Goal: Transaction & Acquisition: Book appointment/travel/reservation

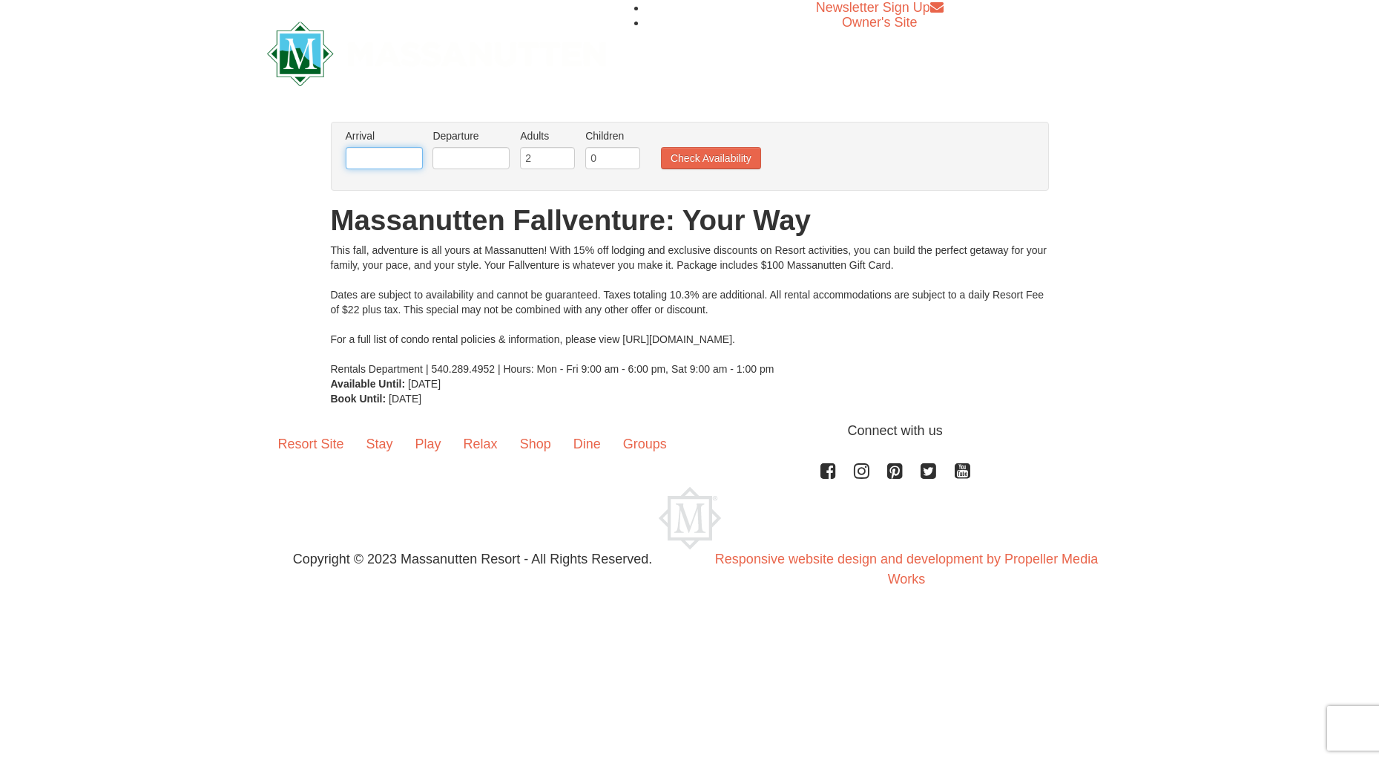
click at [375, 160] on input "text" at bounding box center [384, 158] width 77 height 22
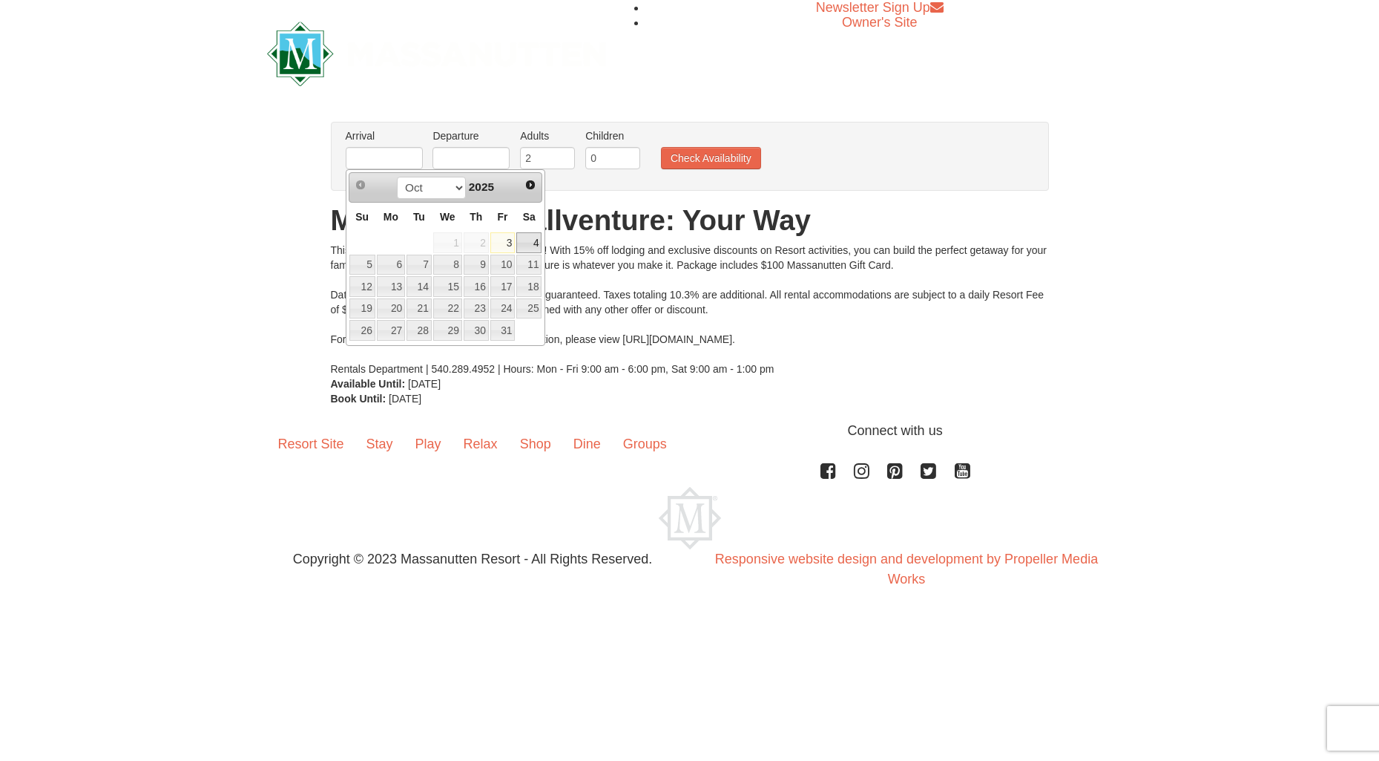
click at [536, 243] on link "4" at bounding box center [528, 242] width 25 height 21
type input "[DATE]"
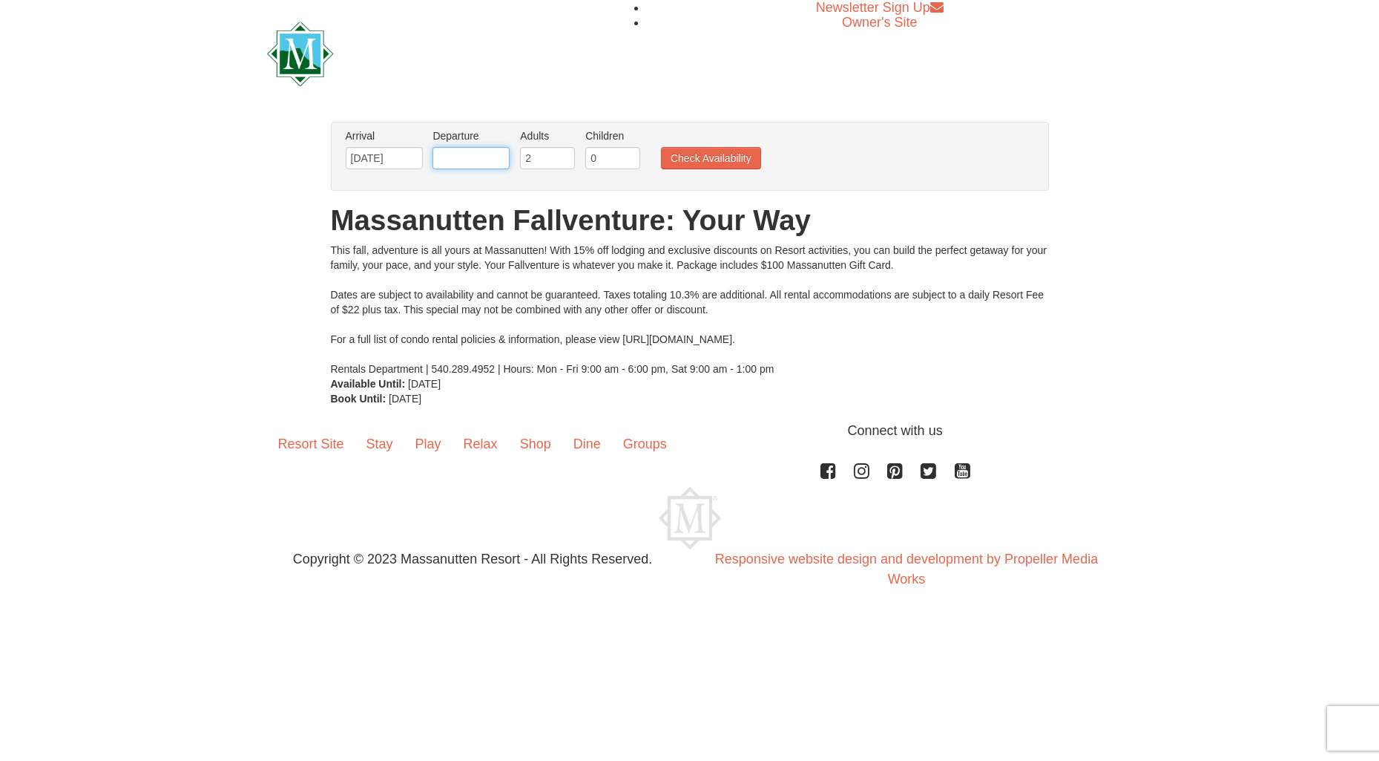
click at [461, 162] on input "text" at bounding box center [471, 158] width 77 height 22
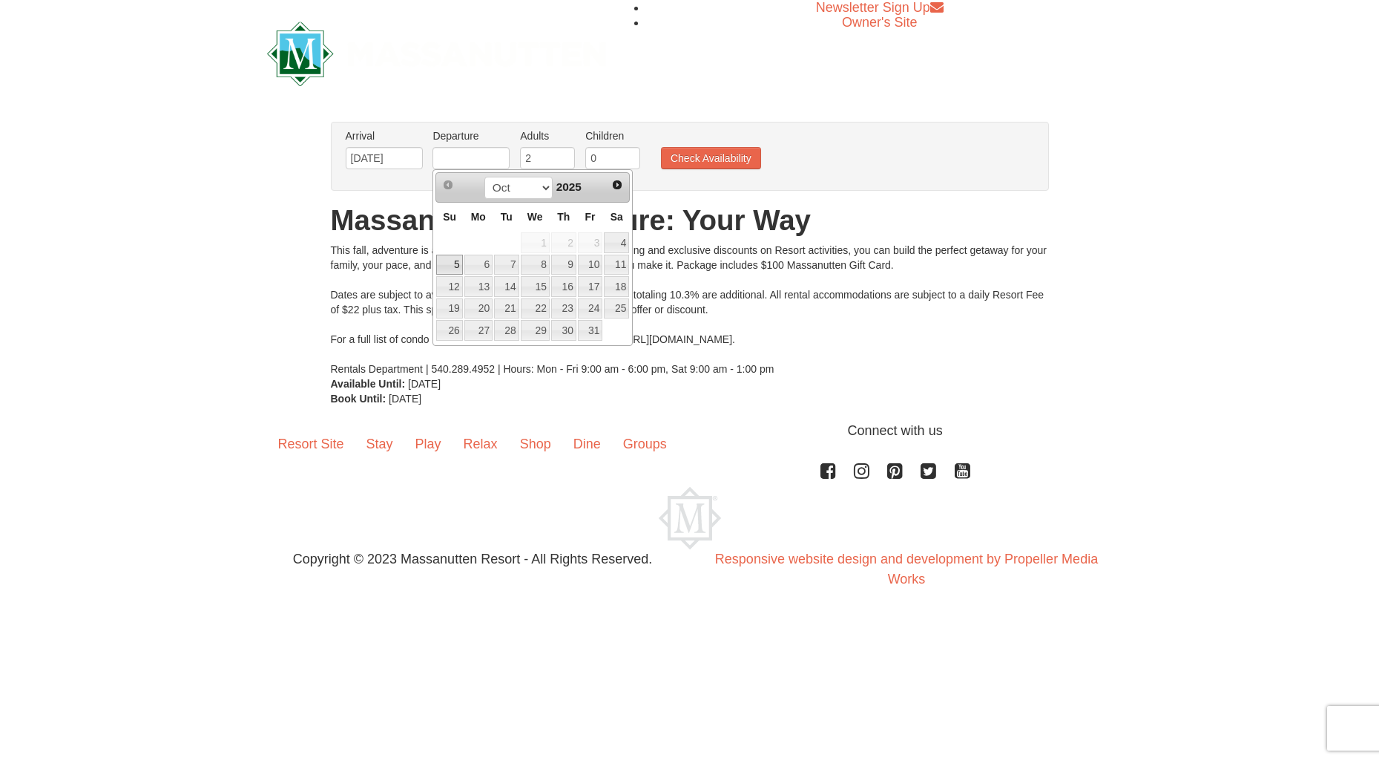
click at [449, 265] on link "5" at bounding box center [449, 264] width 26 height 21
type input "[DATE]"
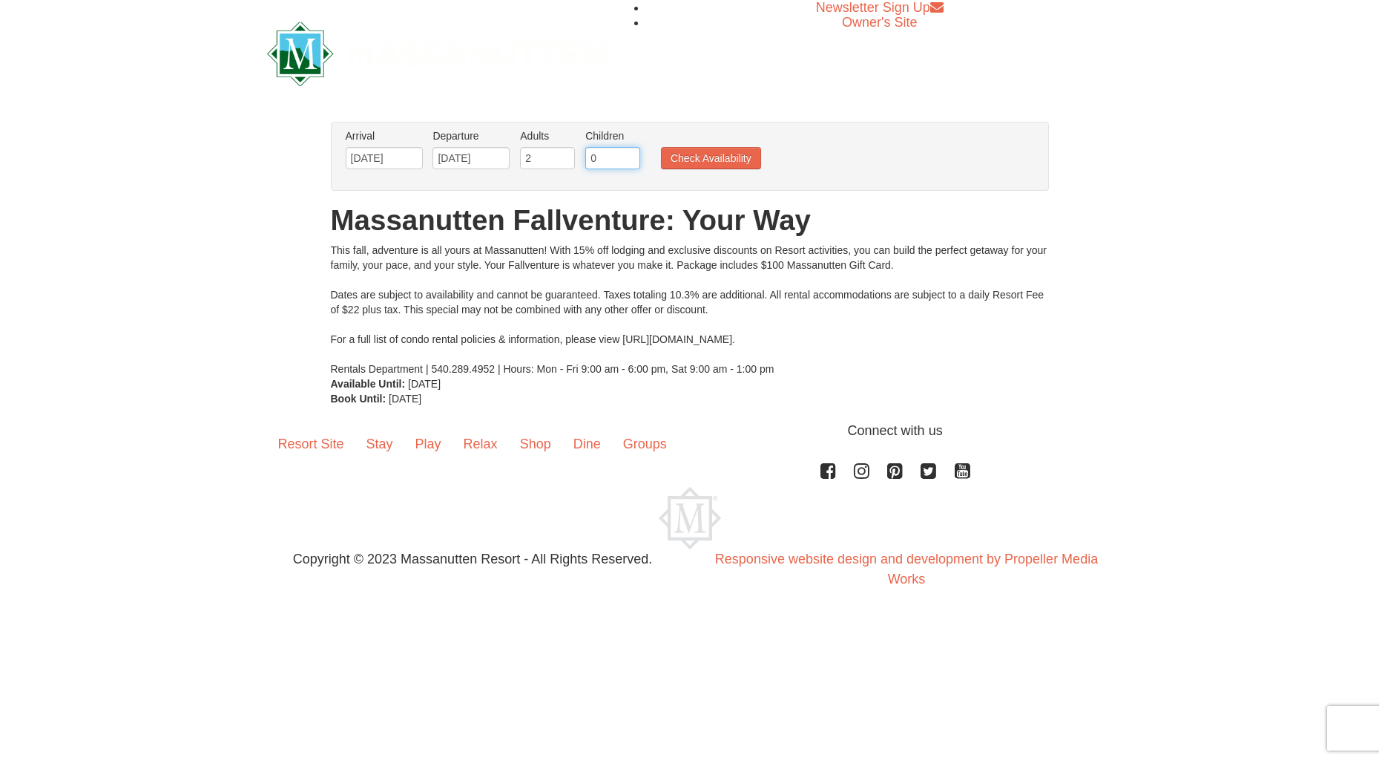
click at [604, 162] on input "0" at bounding box center [612, 158] width 55 height 22
type input "1"
click at [625, 152] on input "1" at bounding box center [612, 158] width 55 height 22
click at [676, 158] on button "Check Availability" at bounding box center [711, 158] width 100 height 22
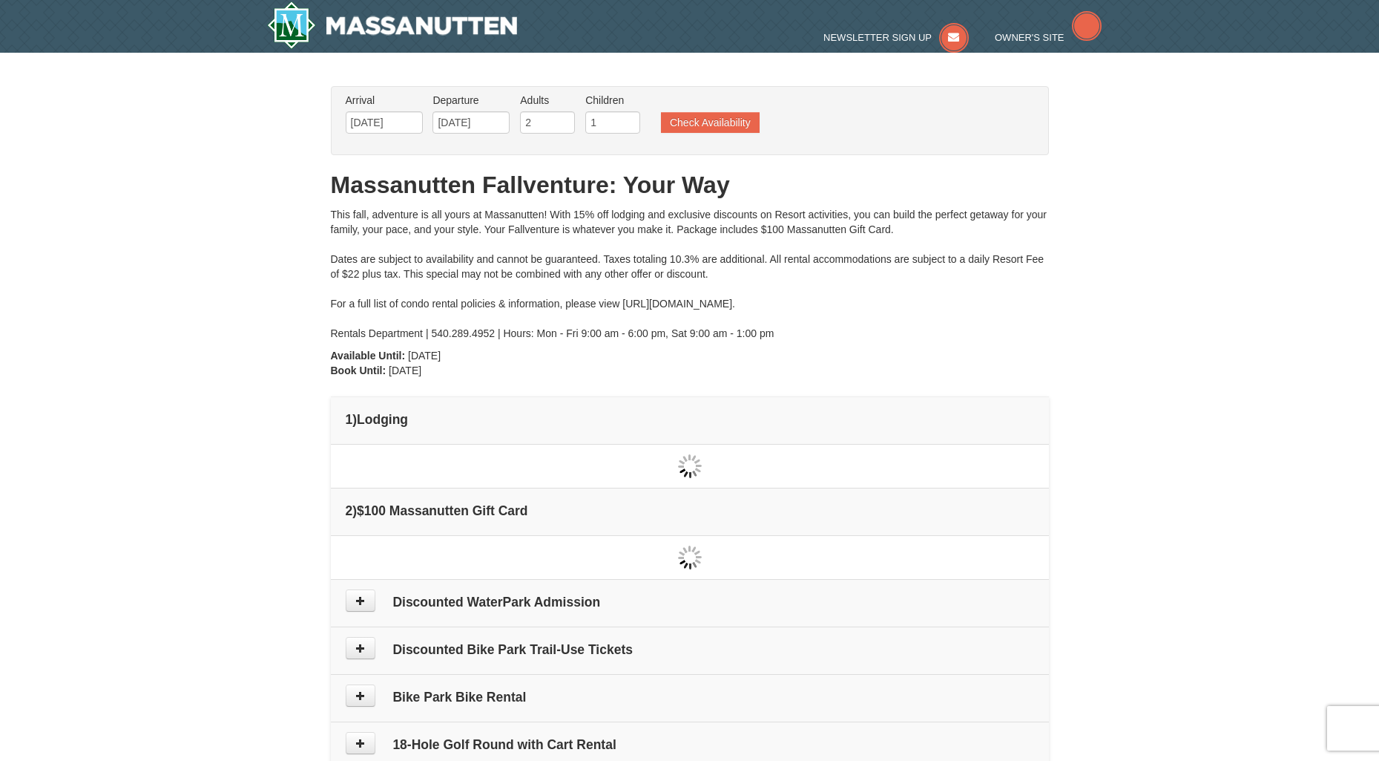
type input "[DATE]"
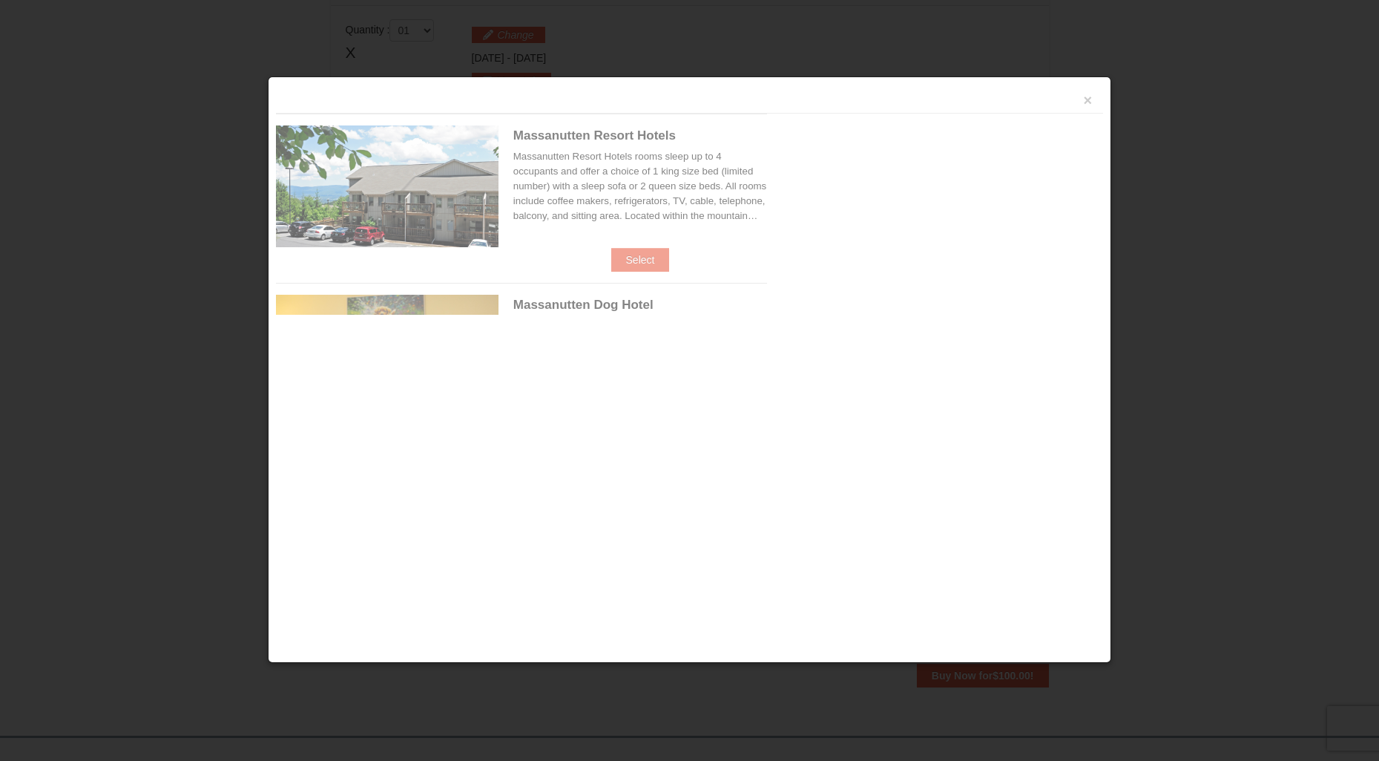
scroll to position [453, 0]
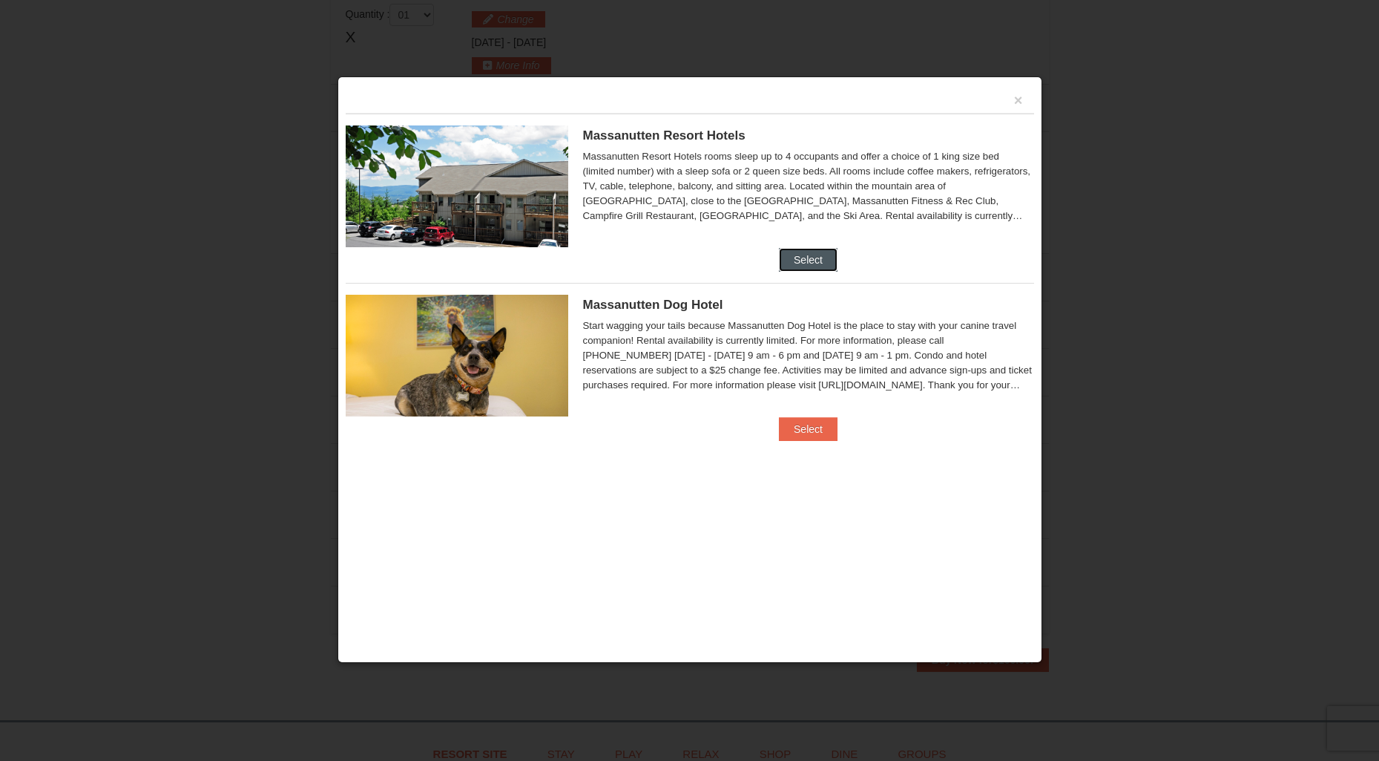
click at [821, 257] on button "Select" at bounding box center [808, 260] width 59 height 24
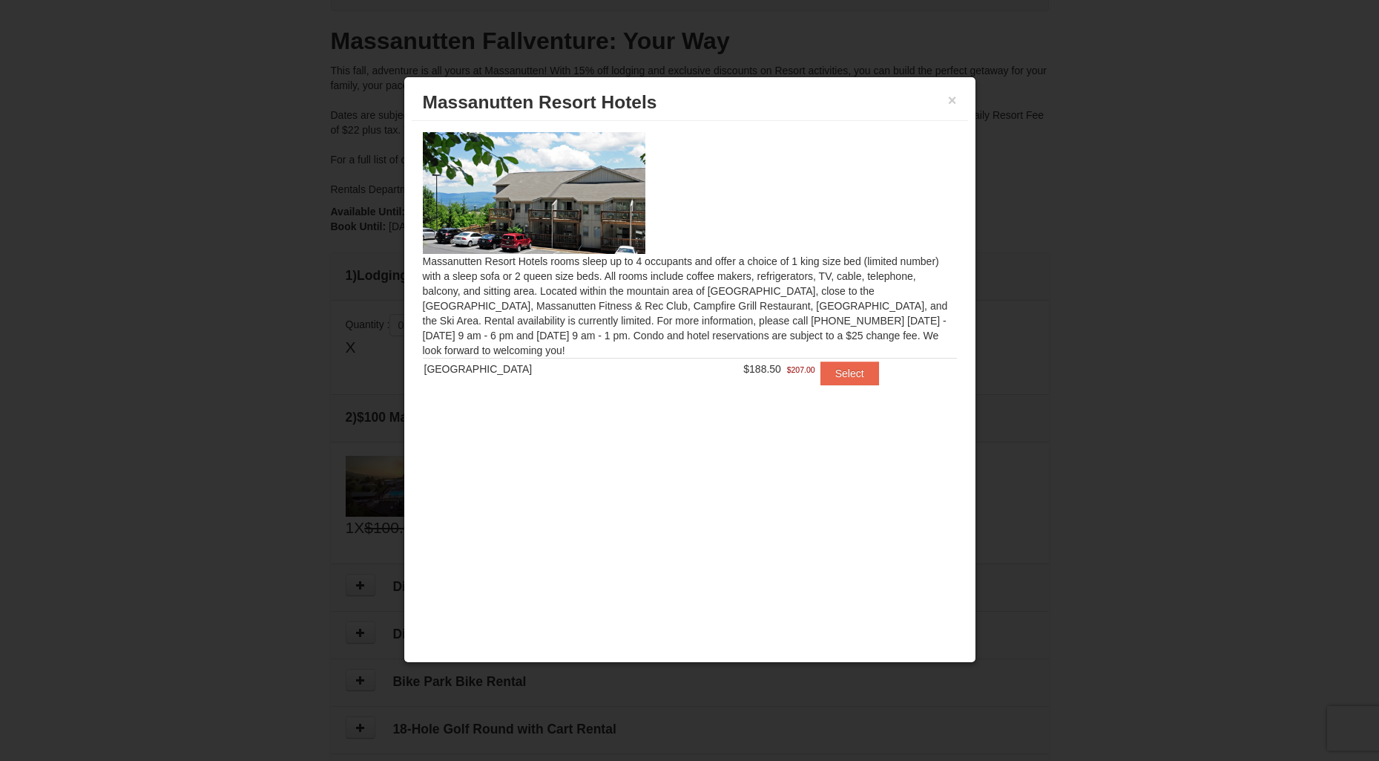
scroll to position [139, 0]
click at [827, 371] on button "Select" at bounding box center [850, 373] width 59 height 24
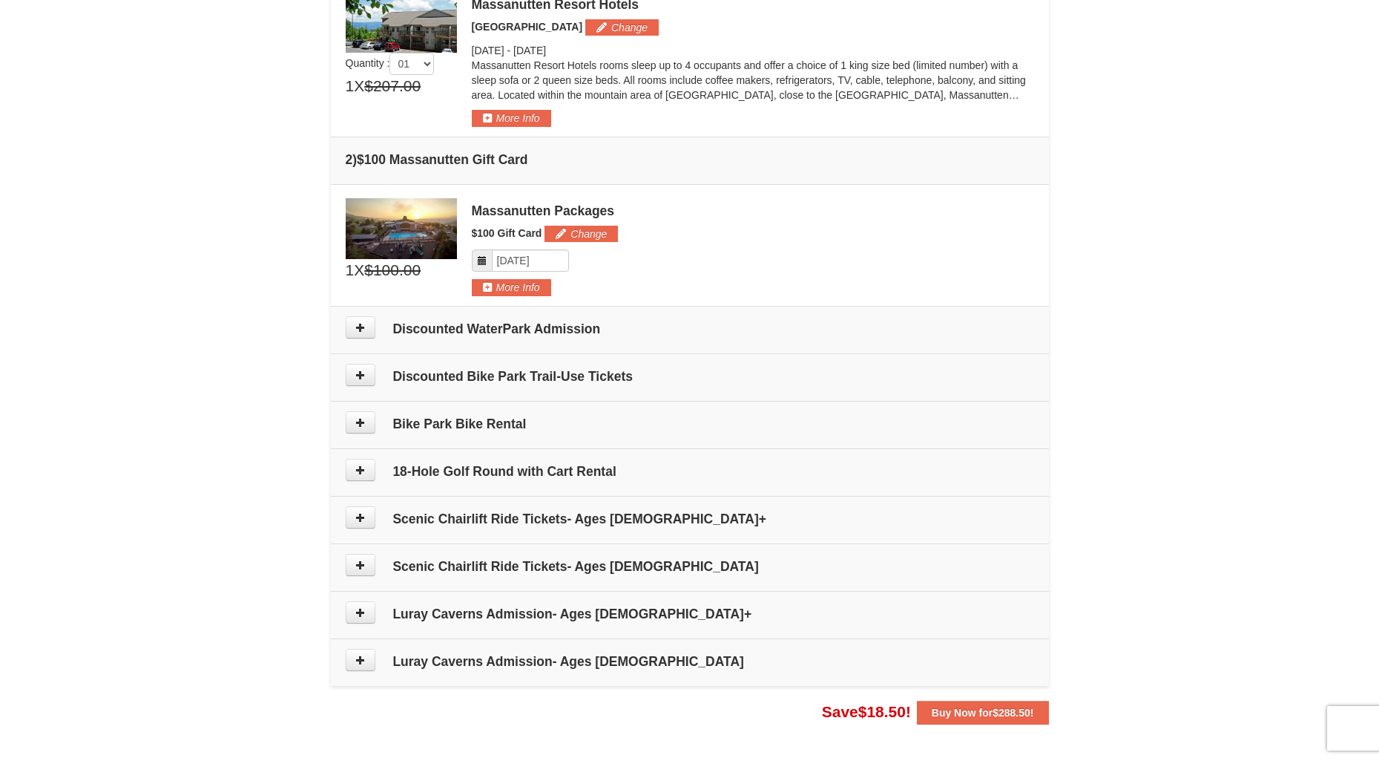
scroll to position [472, 0]
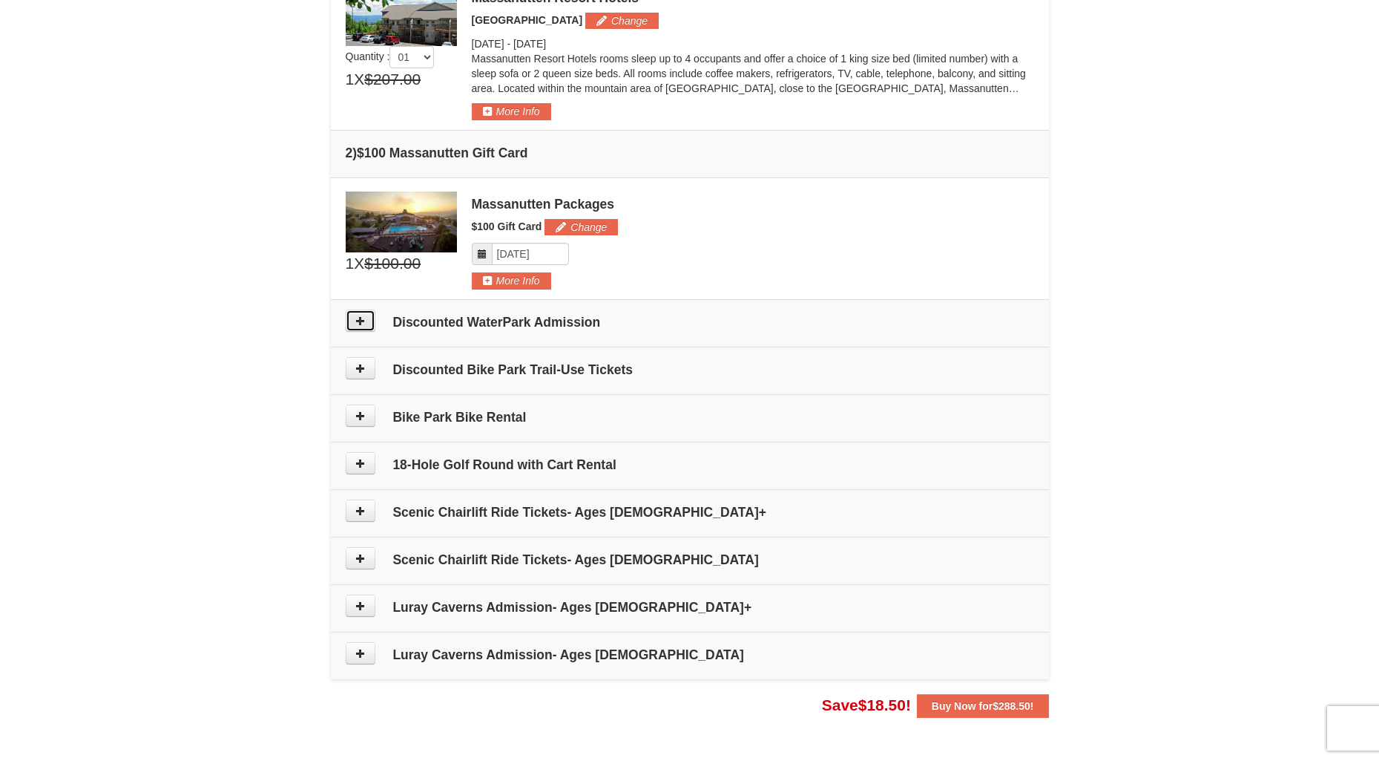
click at [372, 321] on button at bounding box center [361, 320] width 30 height 22
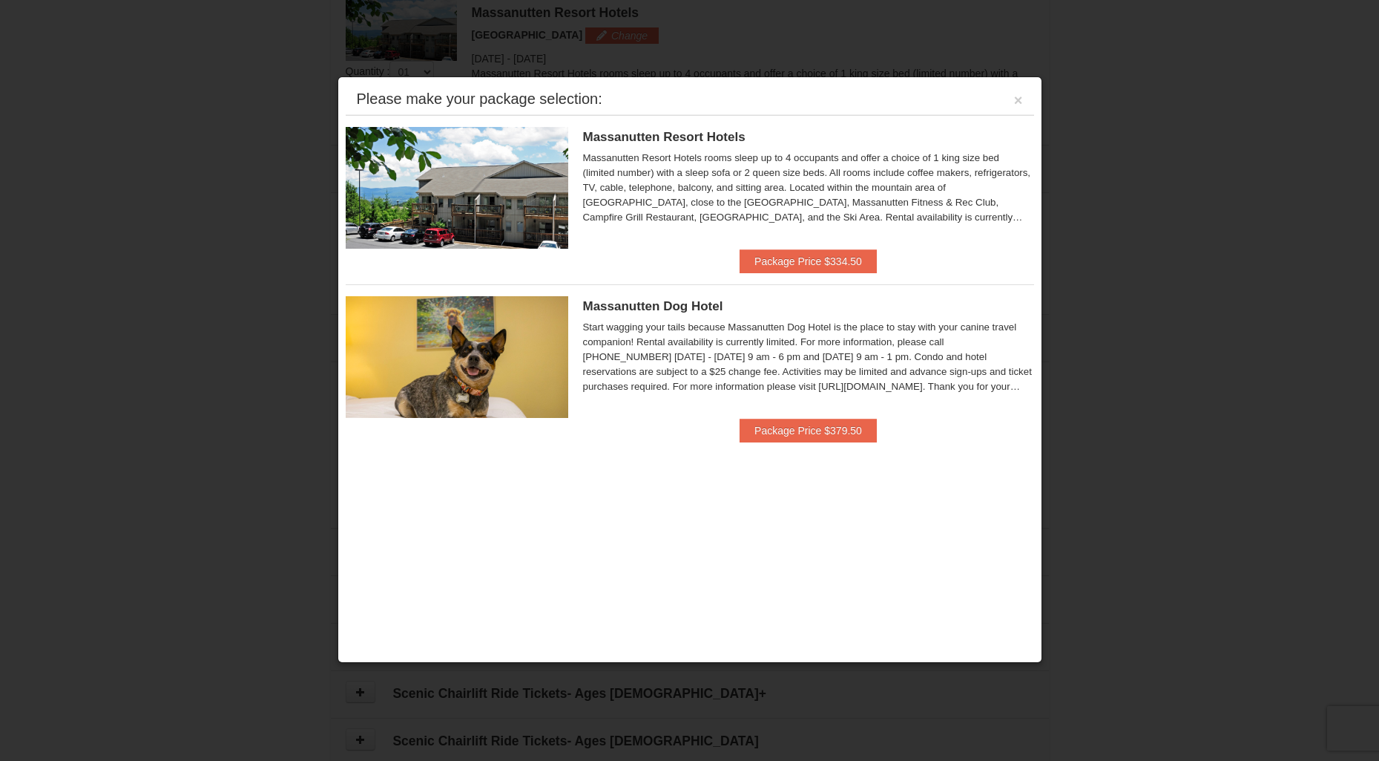
scroll to position [457, 0]
click at [1019, 102] on button "×" at bounding box center [1018, 100] width 9 height 15
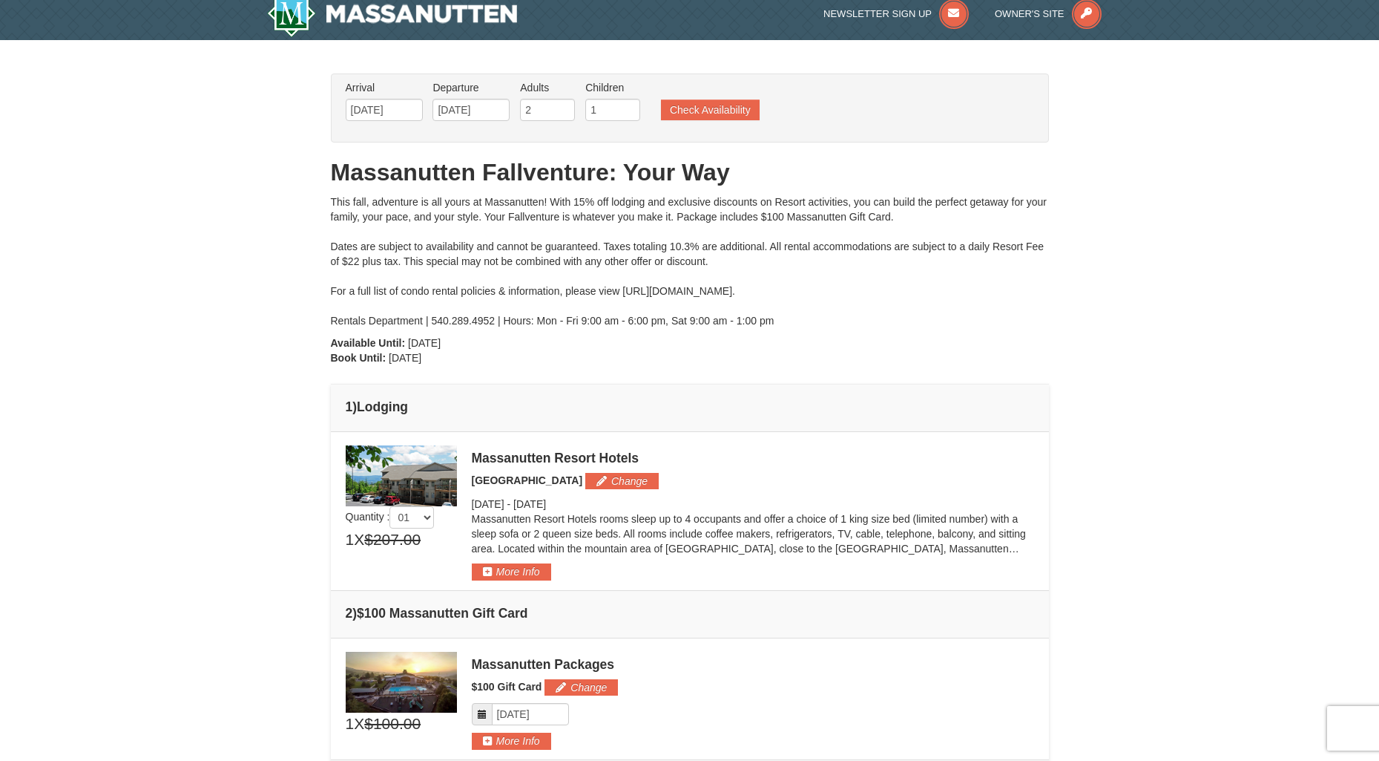
scroll to position [0, 0]
